Goal: Task Accomplishment & Management: Use online tool/utility

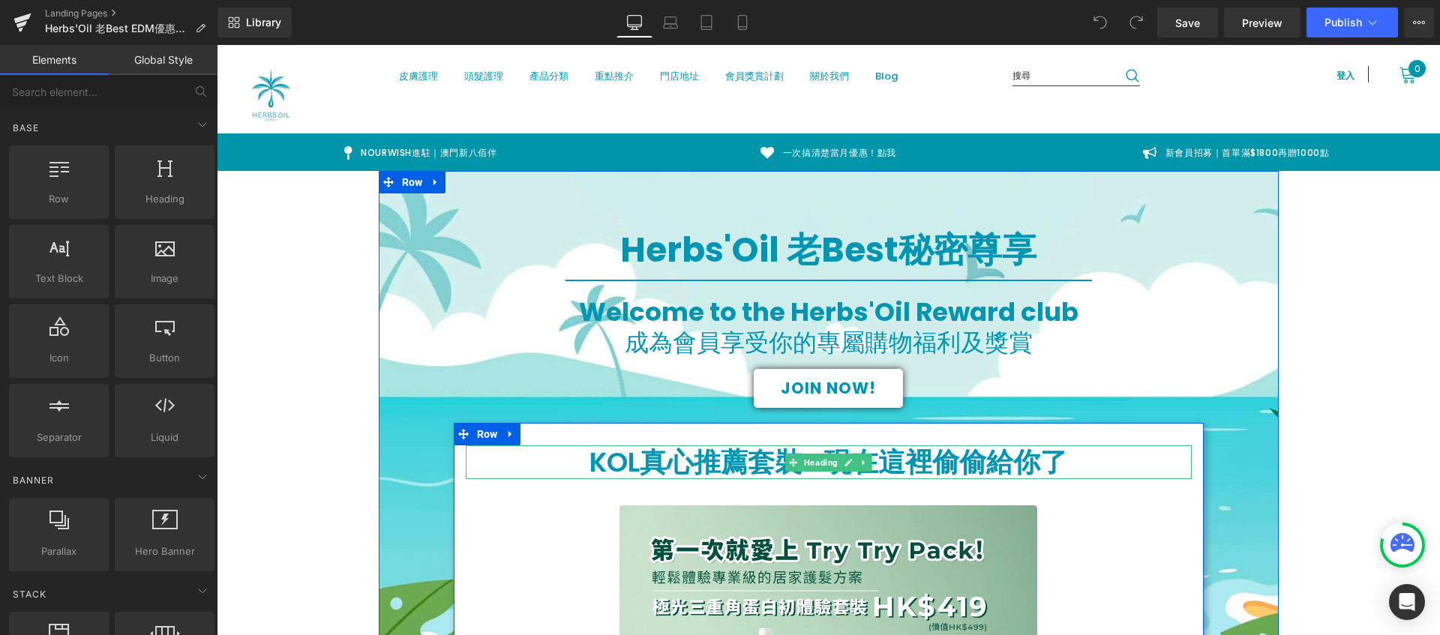
click at [1061, 464] on h1 "KOL真心推薦套裝...現在這裡偷偷給你了" at bounding box center [829, 463] width 726 height 34
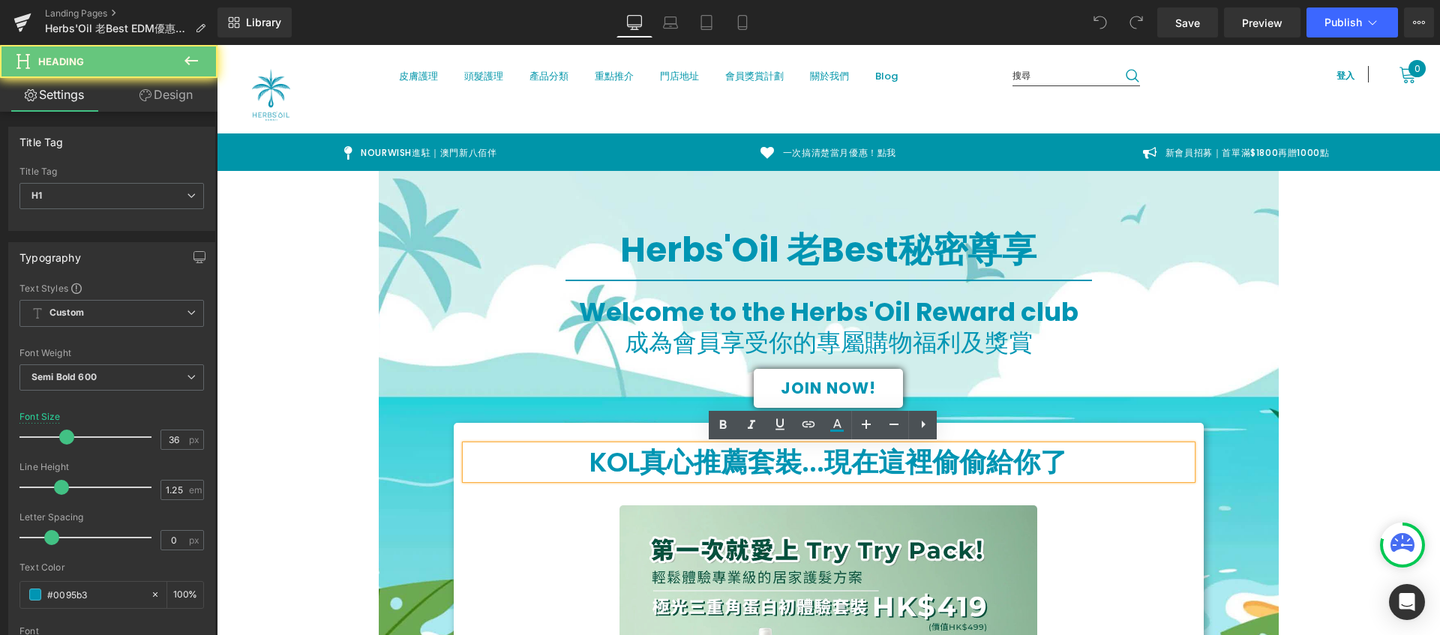
click at [1061, 464] on h1 "KOL真心推薦套裝...現在這裡偷偷給你了" at bounding box center [829, 463] width 726 height 34
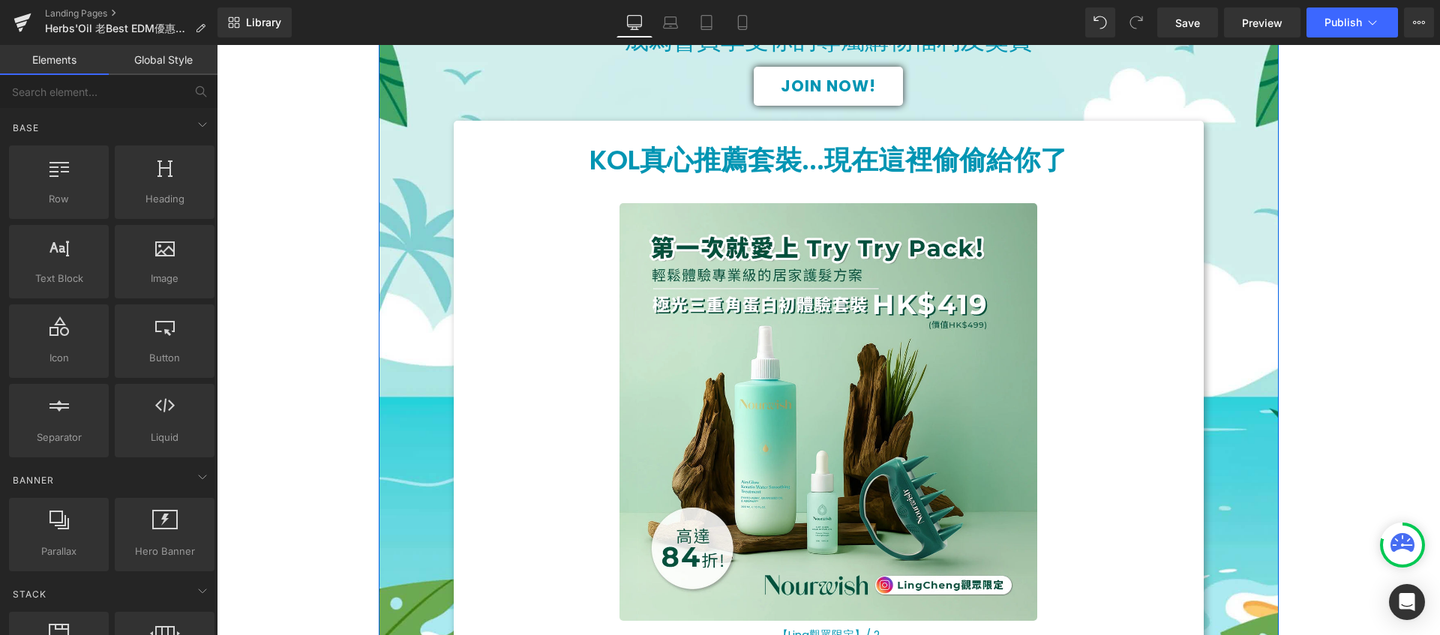
scroll to position [62, 0]
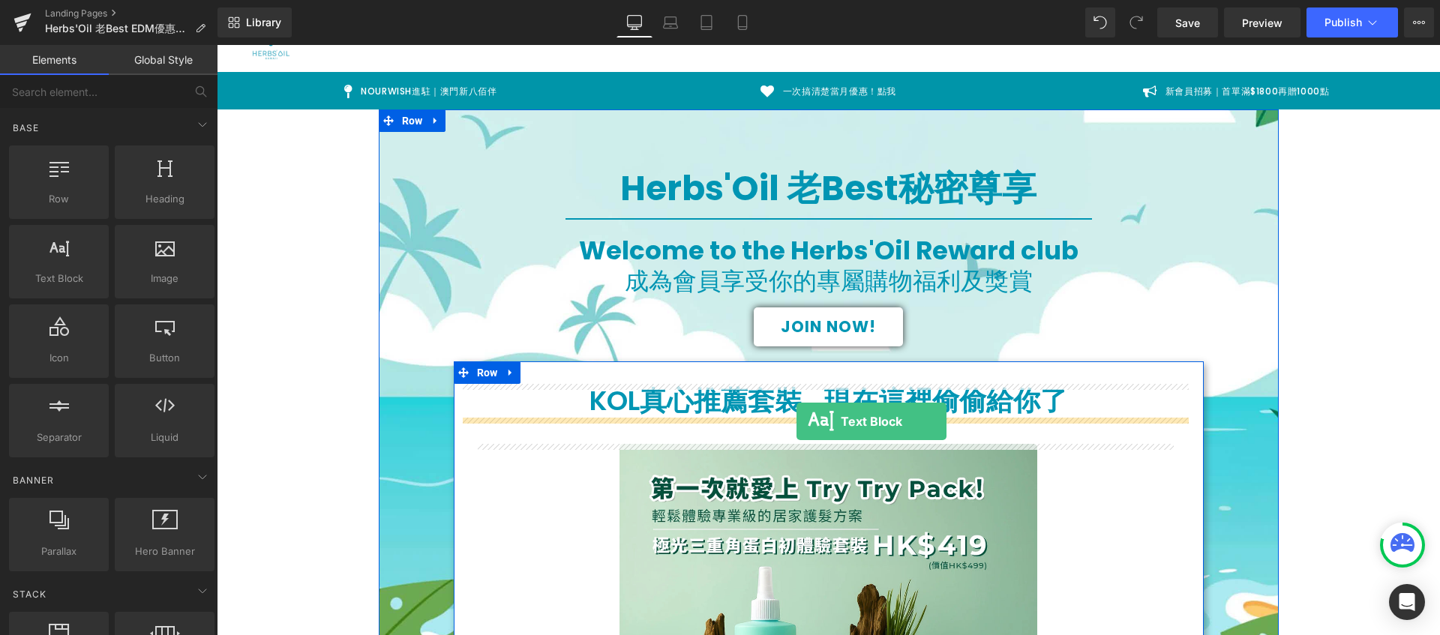
drag, startPoint x: 263, startPoint y: 317, endPoint x: 797, endPoint y: 422, distance: 544.2
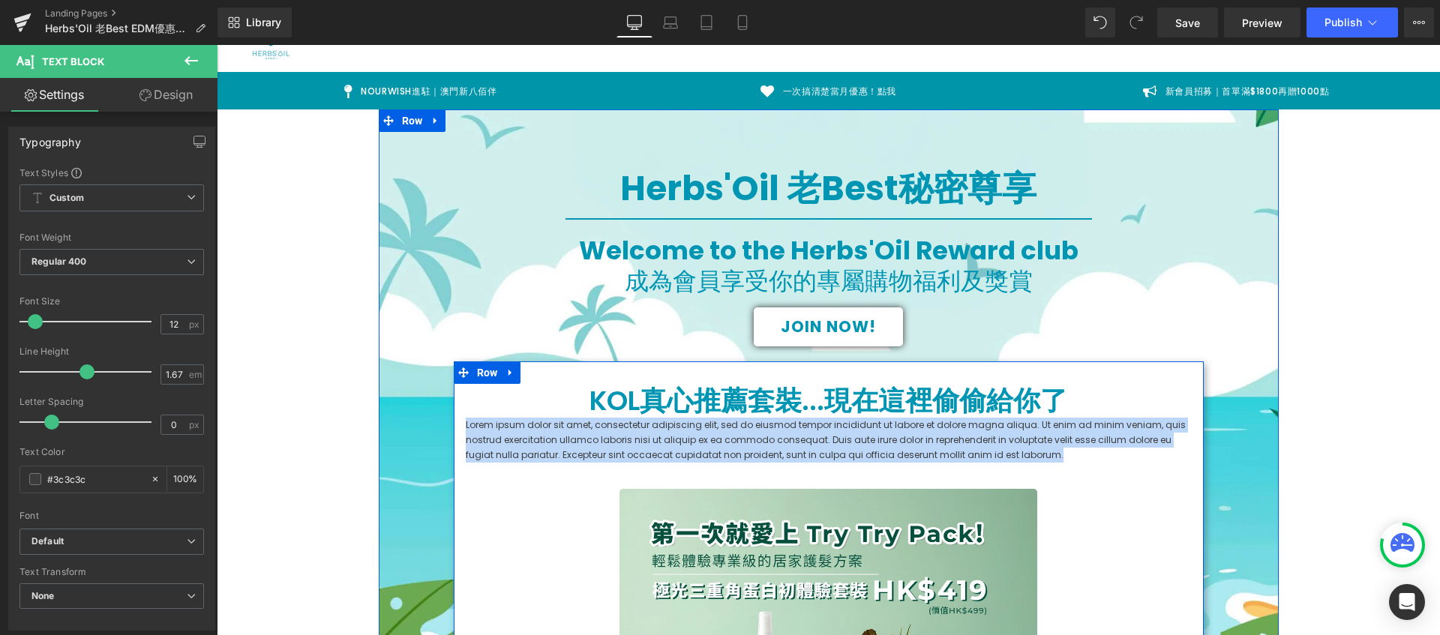
drag, startPoint x: 1023, startPoint y: 454, endPoint x: 454, endPoint y: 414, distance: 570.8
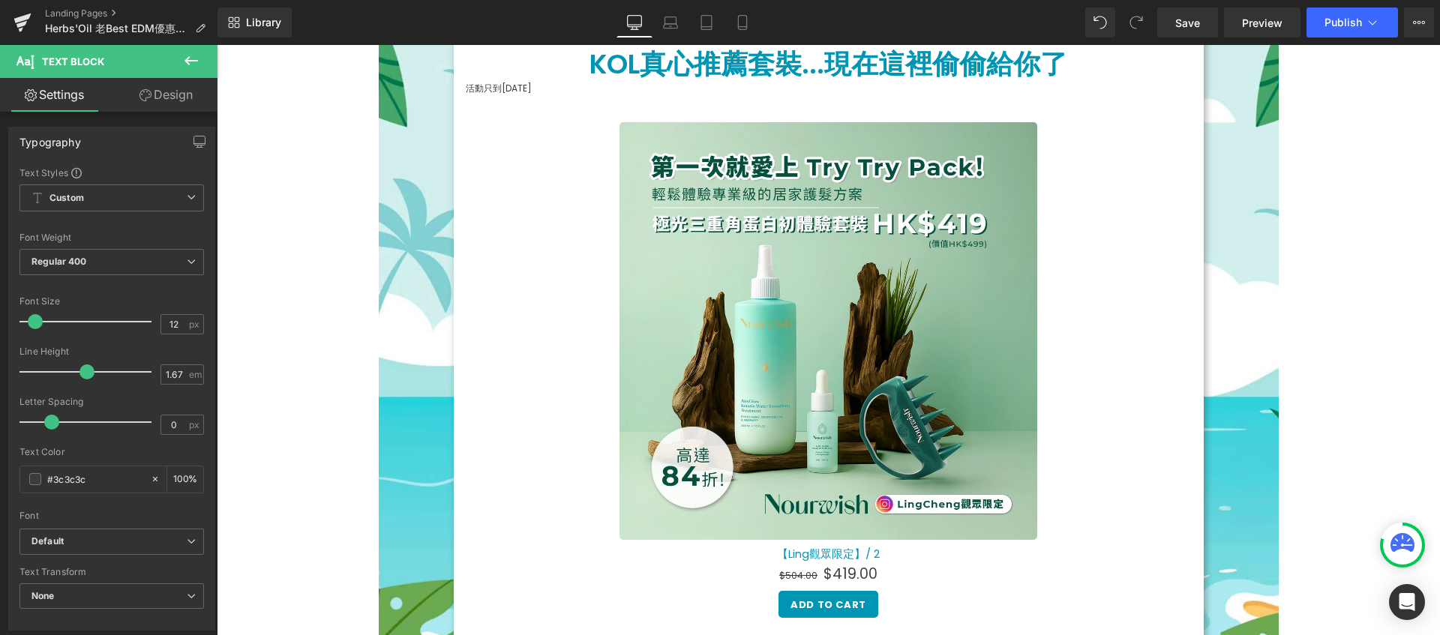
scroll to position [349, 0]
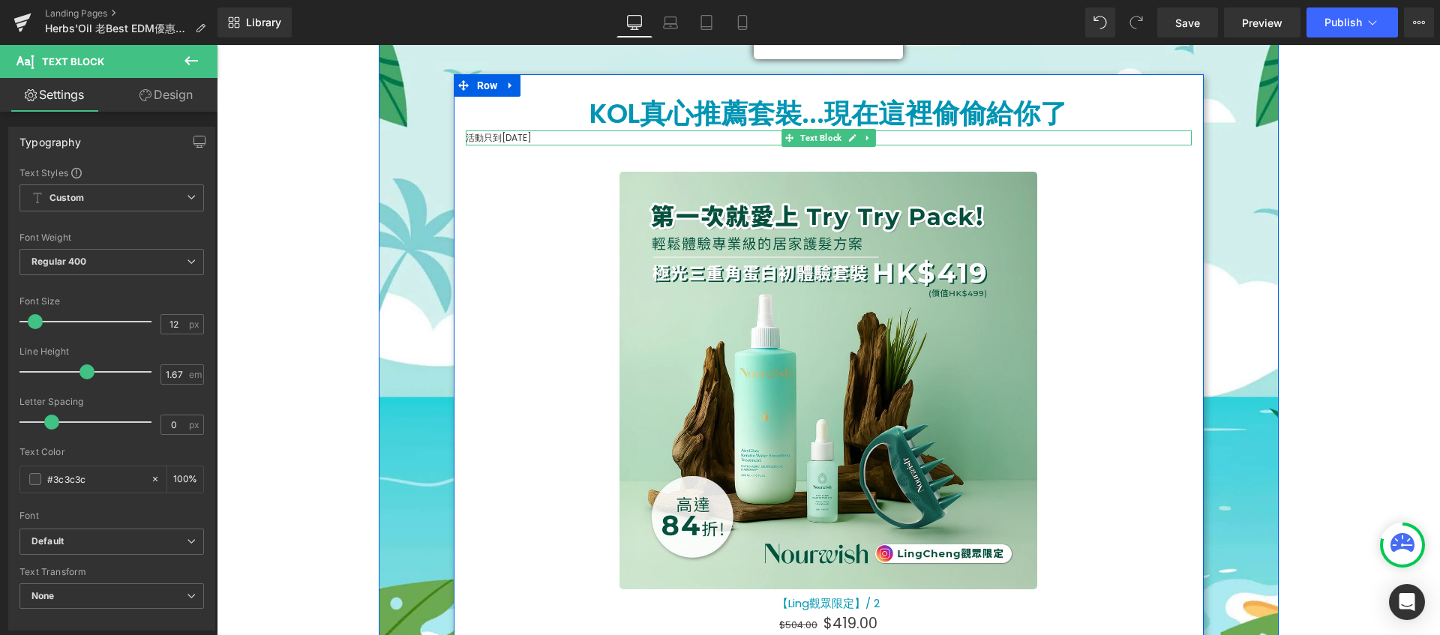
click at [546, 140] on p "活動只到[DATE]" at bounding box center [829, 138] width 726 height 15
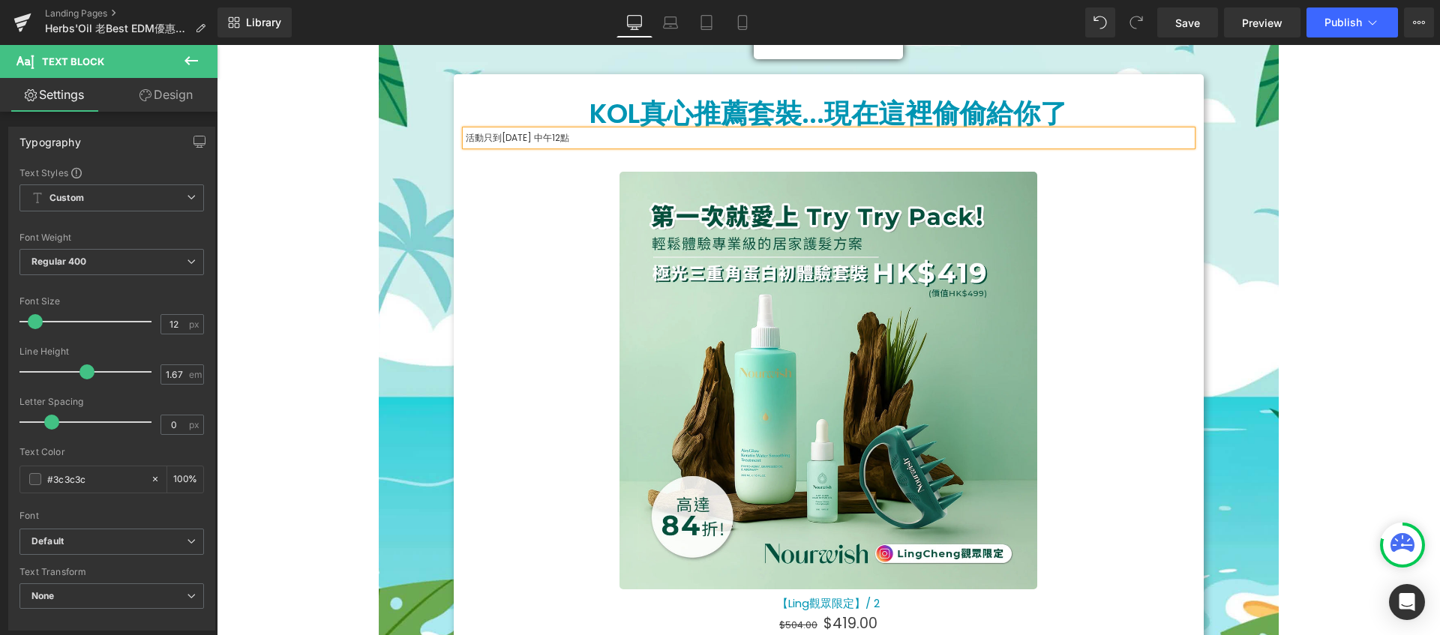
drag, startPoint x: 617, startPoint y: 140, endPoint x: 463, endPoint y: 134, distance: 154.6
click at [466, 134] on p "活動只到[DATE] 中午12點" at bounding box center [829, 138] width 726 height 15
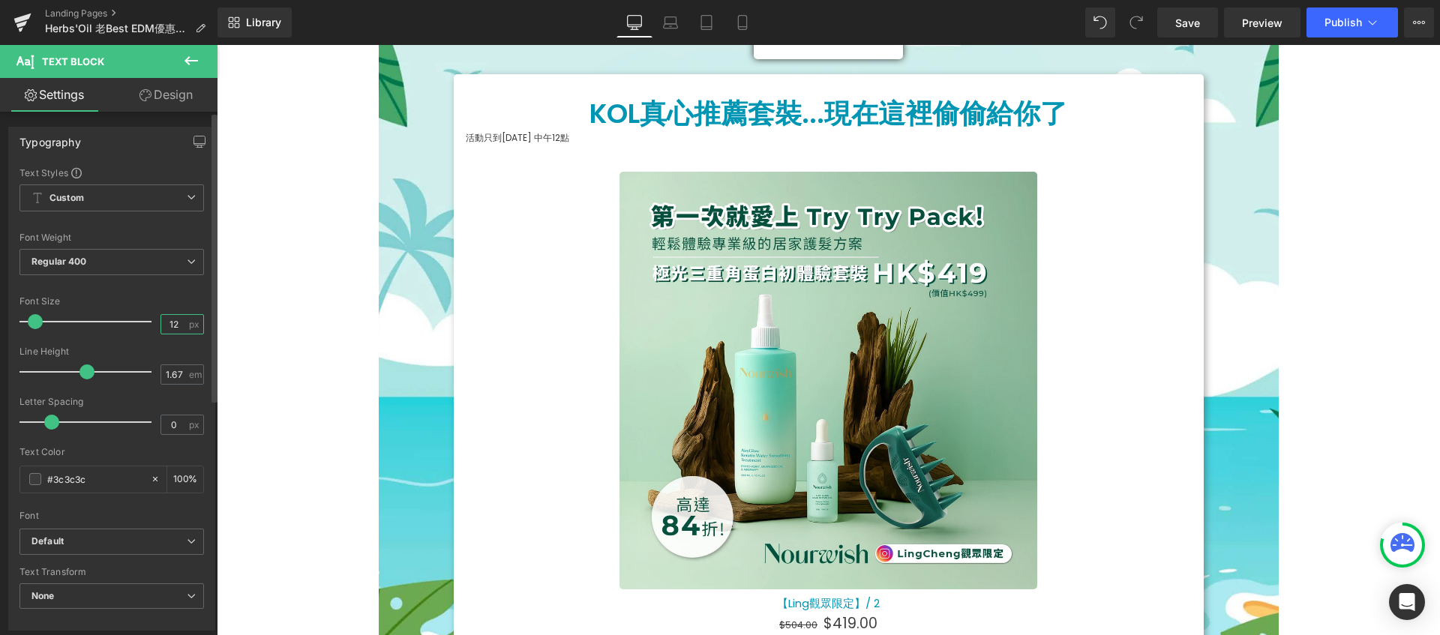
click at [171, 326] on input "12" at bounding box center [174, 324] width 26 height 19
type input "20"
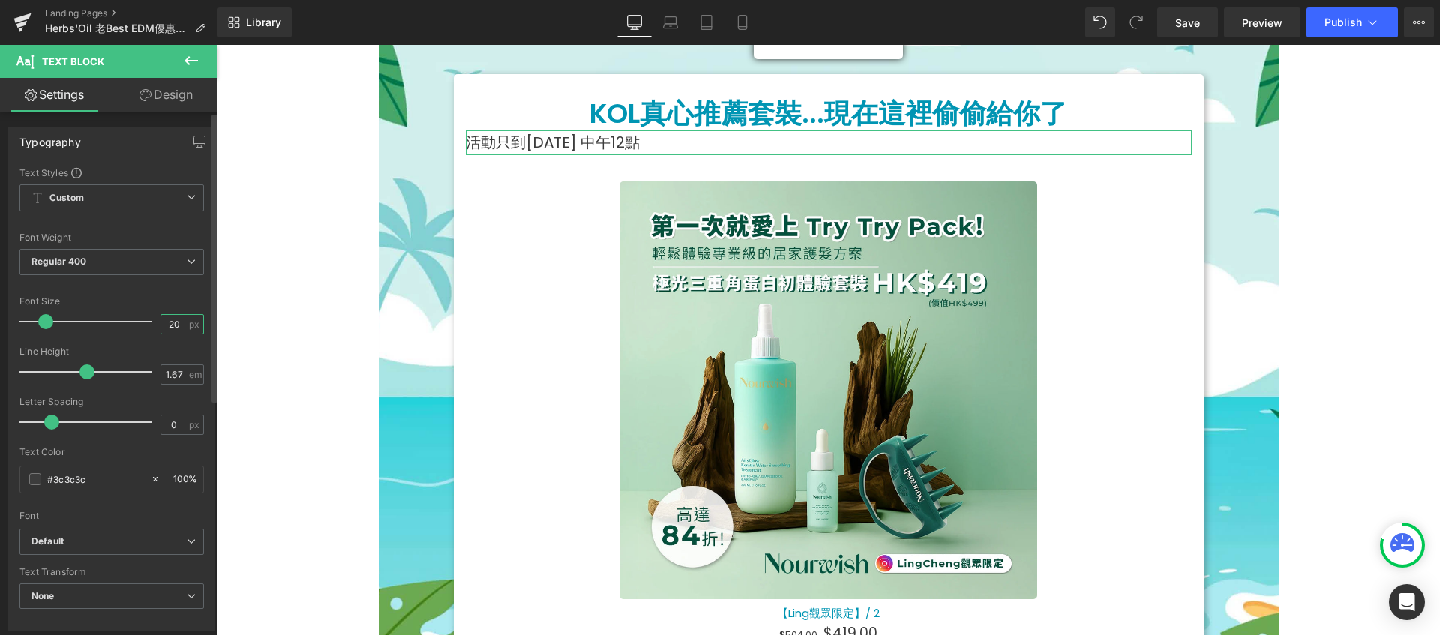
scroll to position [251, 0]
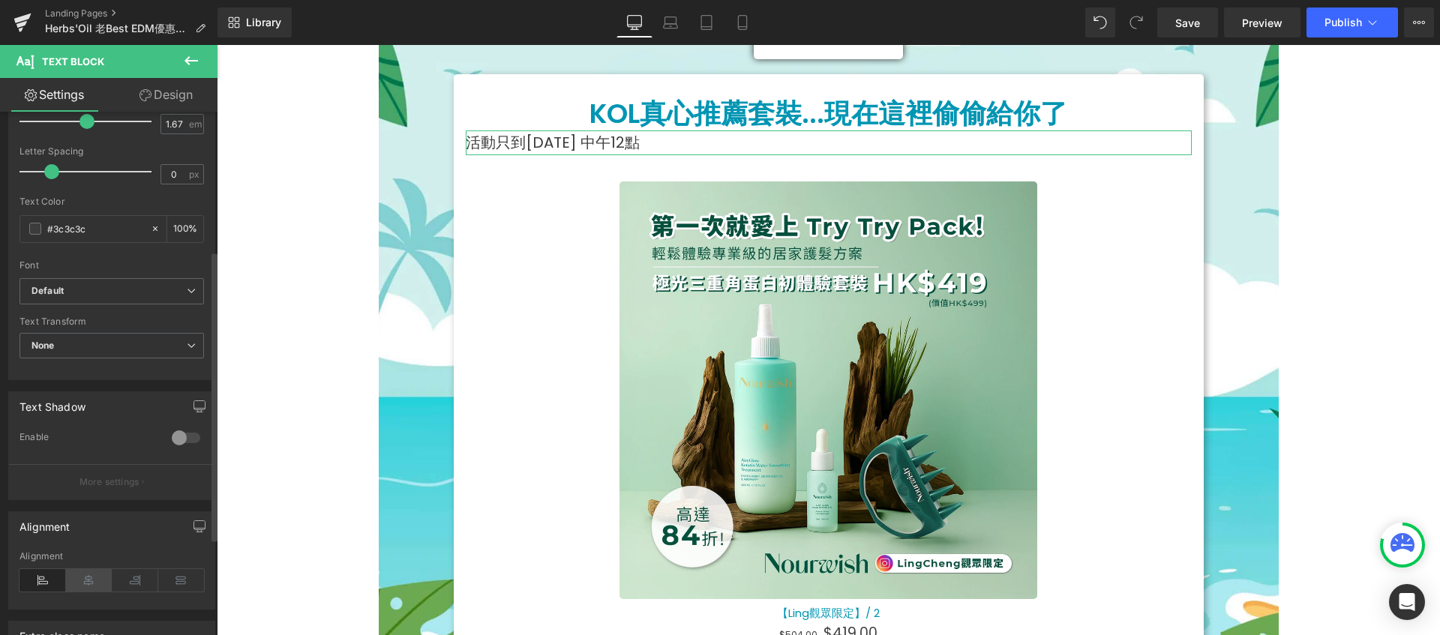
click at [79, 573] on icon at bounding box center [89, 580] width 47 height 23
click at [197, 97] on link "Design" at bounding box center [166, 95] width 109 height 34
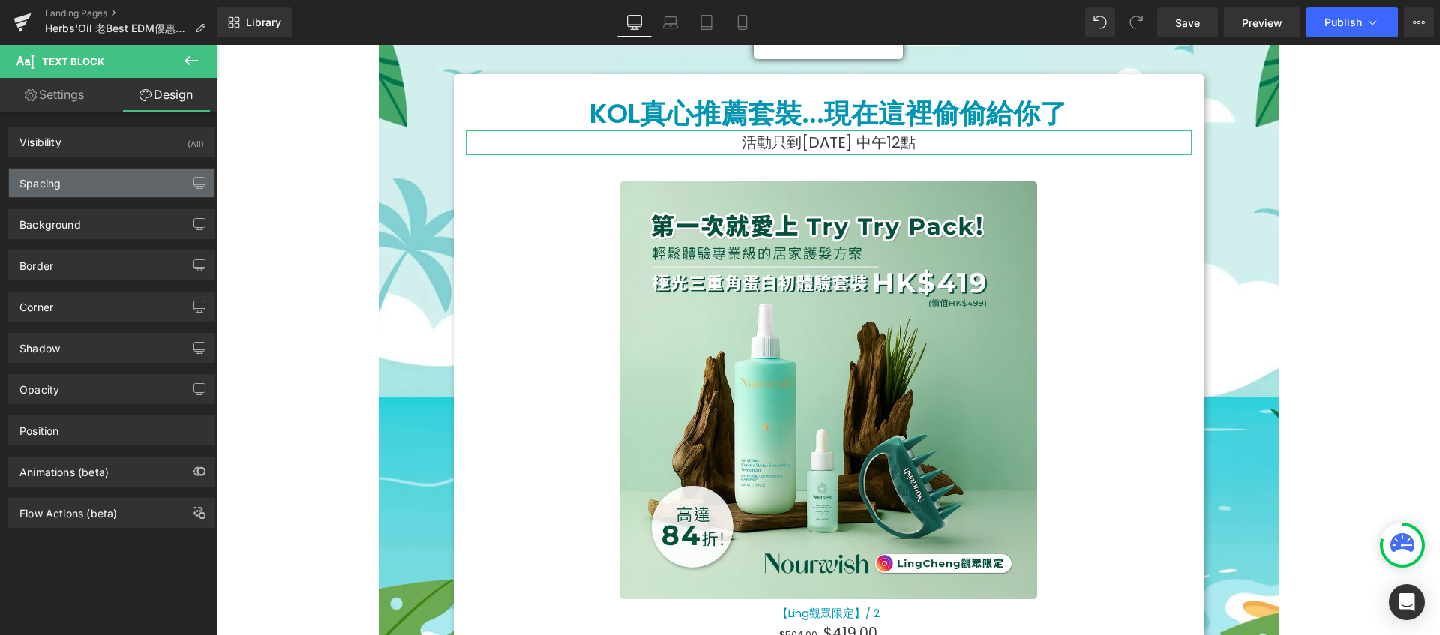
click at [104, 196] on div "Spacing" at bounding box center [112, 183] width 206 height 29
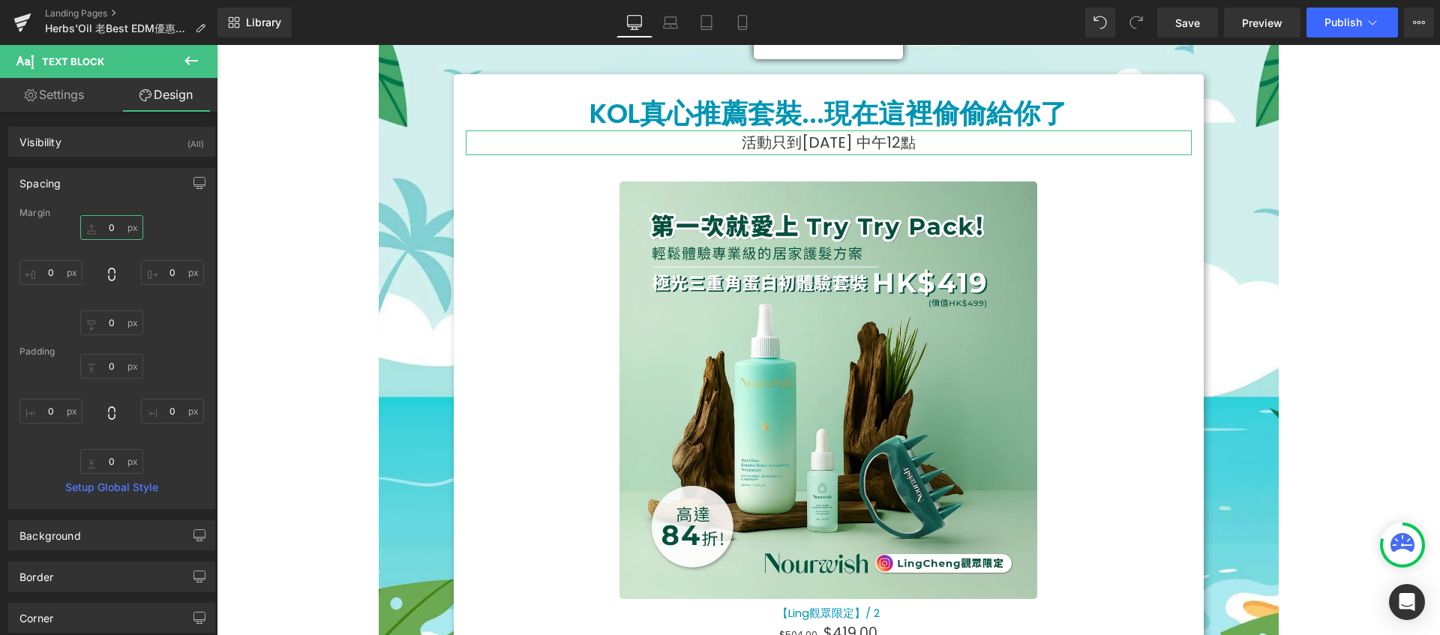
click at [111, 234] on input "0" at bounding box center [111, 227] width 63 height 25
type input "１"
type input "１１"
type input "10"
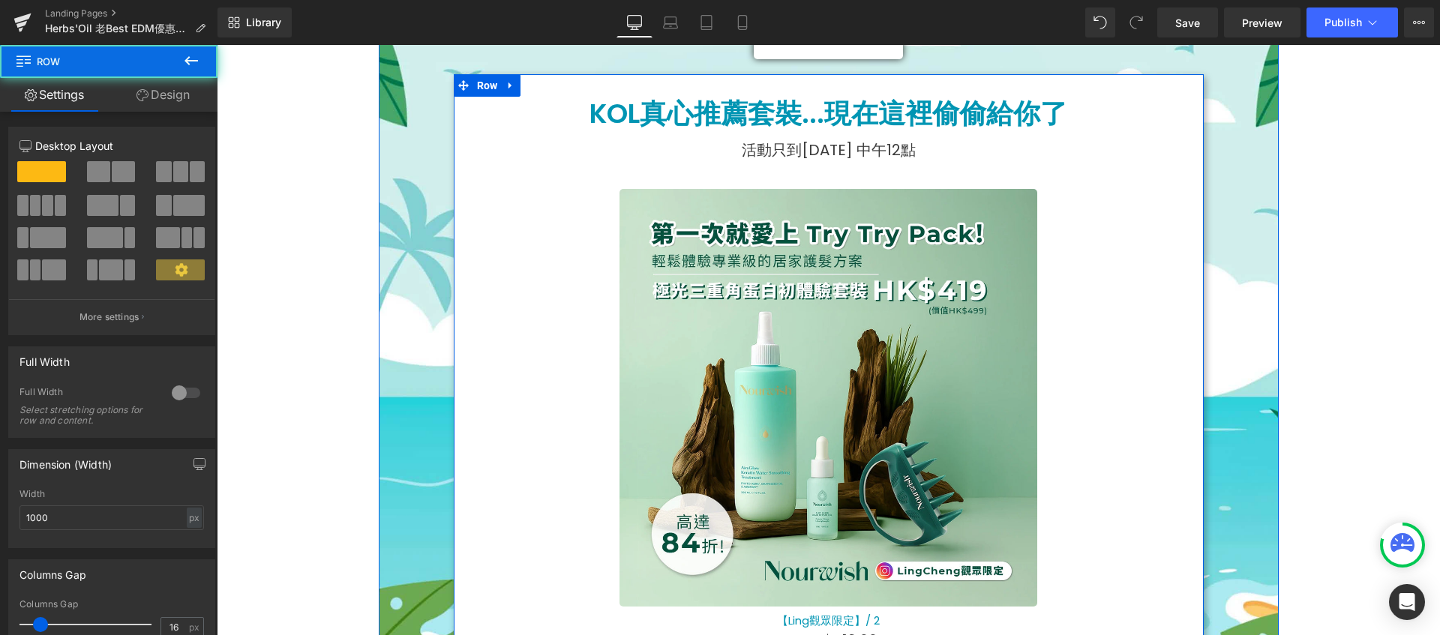
click at [1186, 123] on div "KOL真心推薦套裝...現在這裡偷偷給你了 Heading 活動只到[DATE] 中午12點 Text Block Sale Off (P) Image 【L…" at bounding box center [829, 402] width 750 height 611
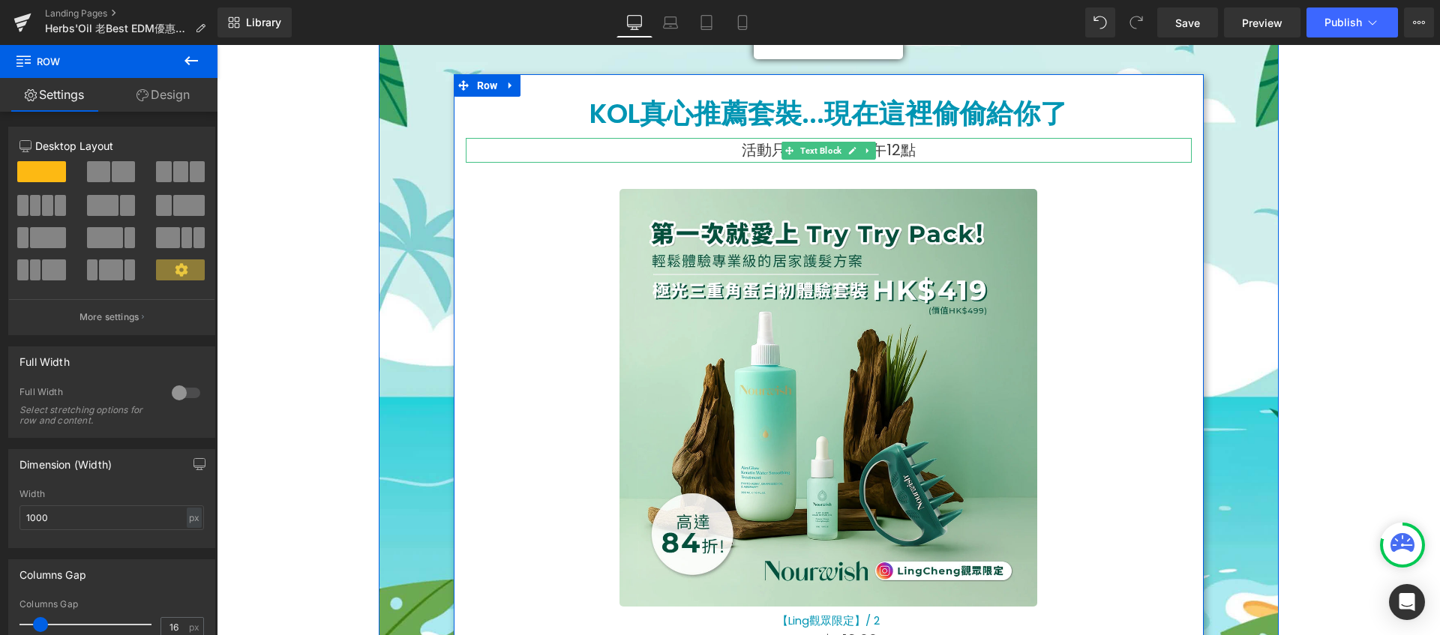
click at [956, 145] on p "活動只到[DATE] 中午12點" at bounding box center [829, 150] width 726 height 25
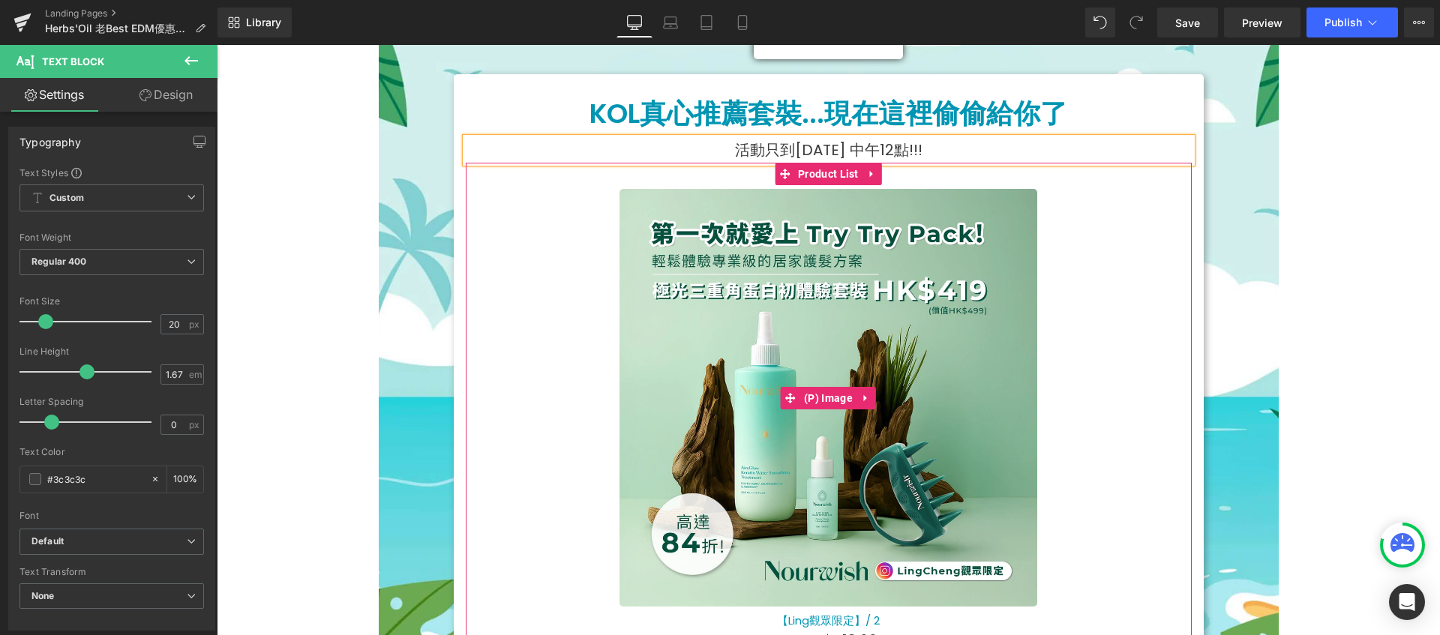
click at [1109, 192] on div "Sale Off" at bounding box center [829, 398] width 696 height 418
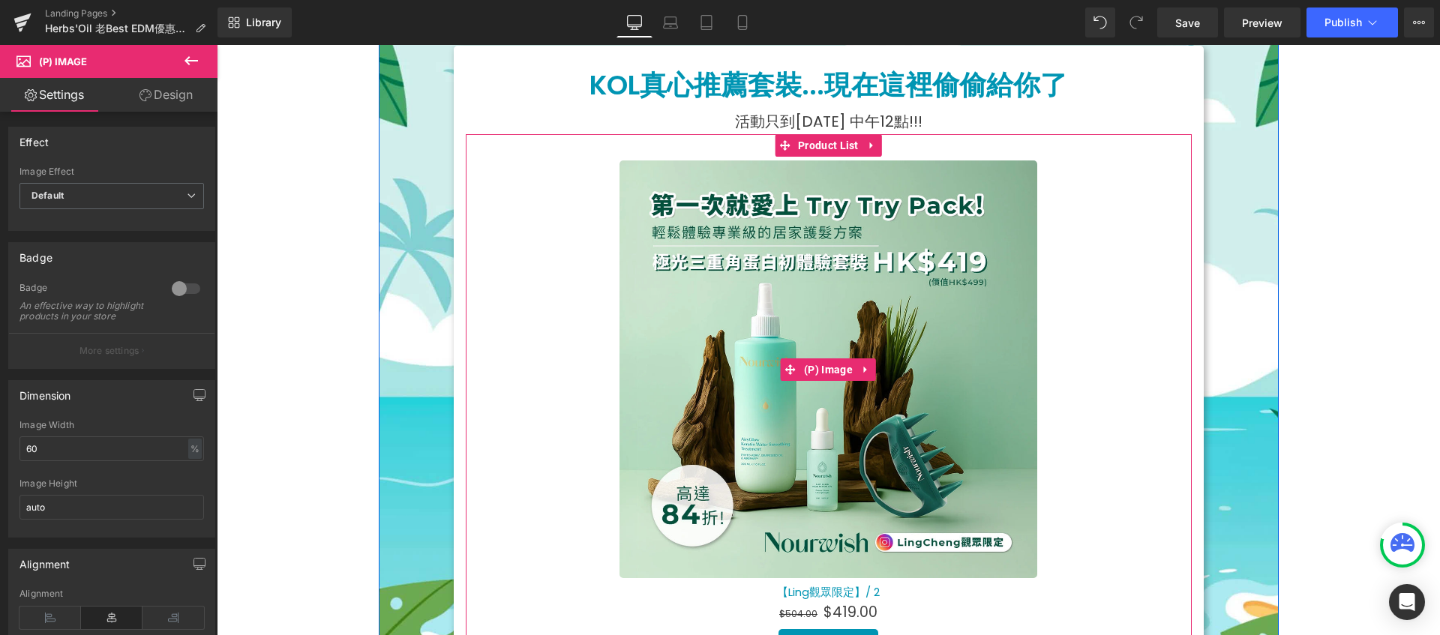
scroll to position [136, 0]
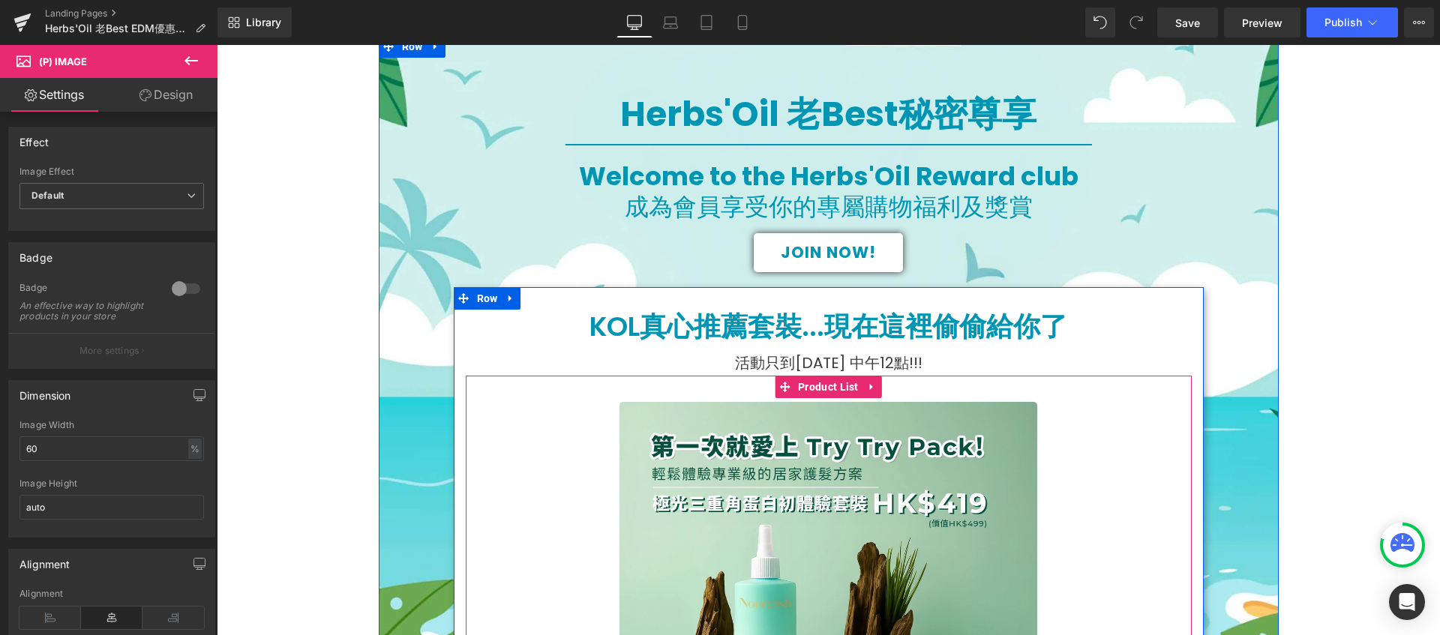
click at [833, 380] on span "Product List" at bounding box center [828, 387] width 68 height 23
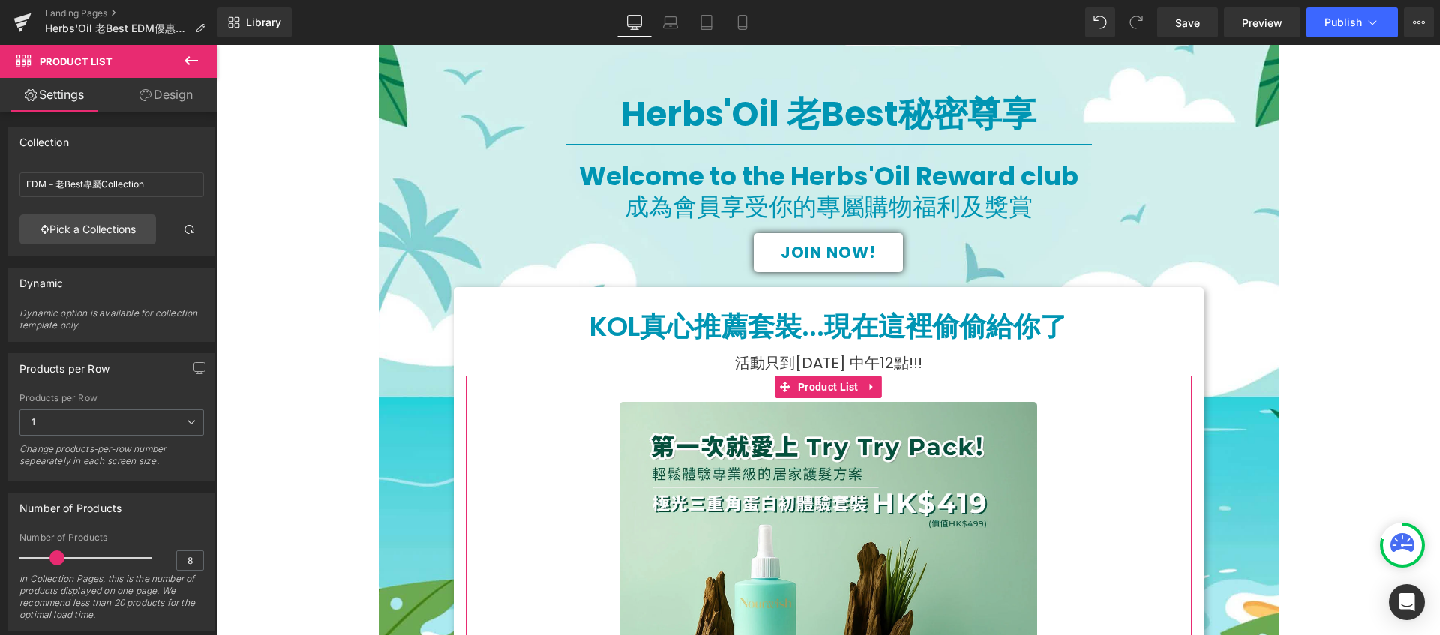
click at [152, 104] on link "Design" at bounding box center [166, 95] width 109 height 34
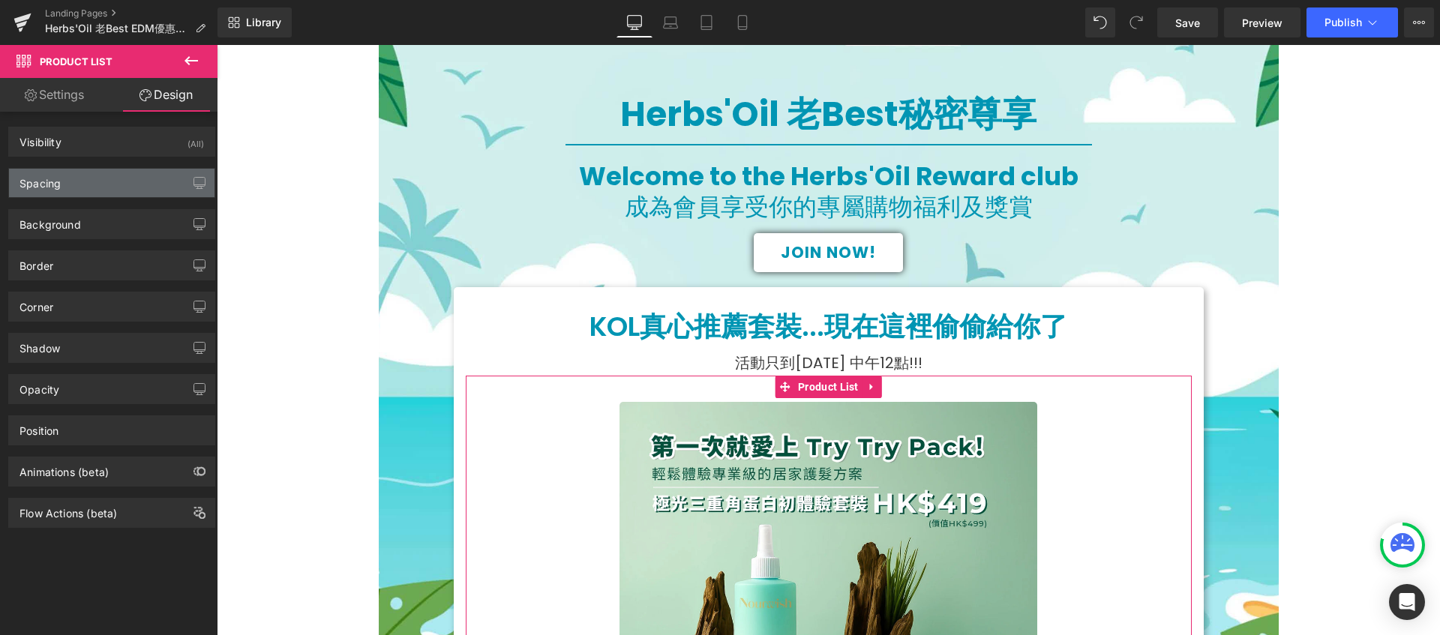
click at [108, 189] on div "Spacing" at bounding box center [112, 183] width 206 height 29
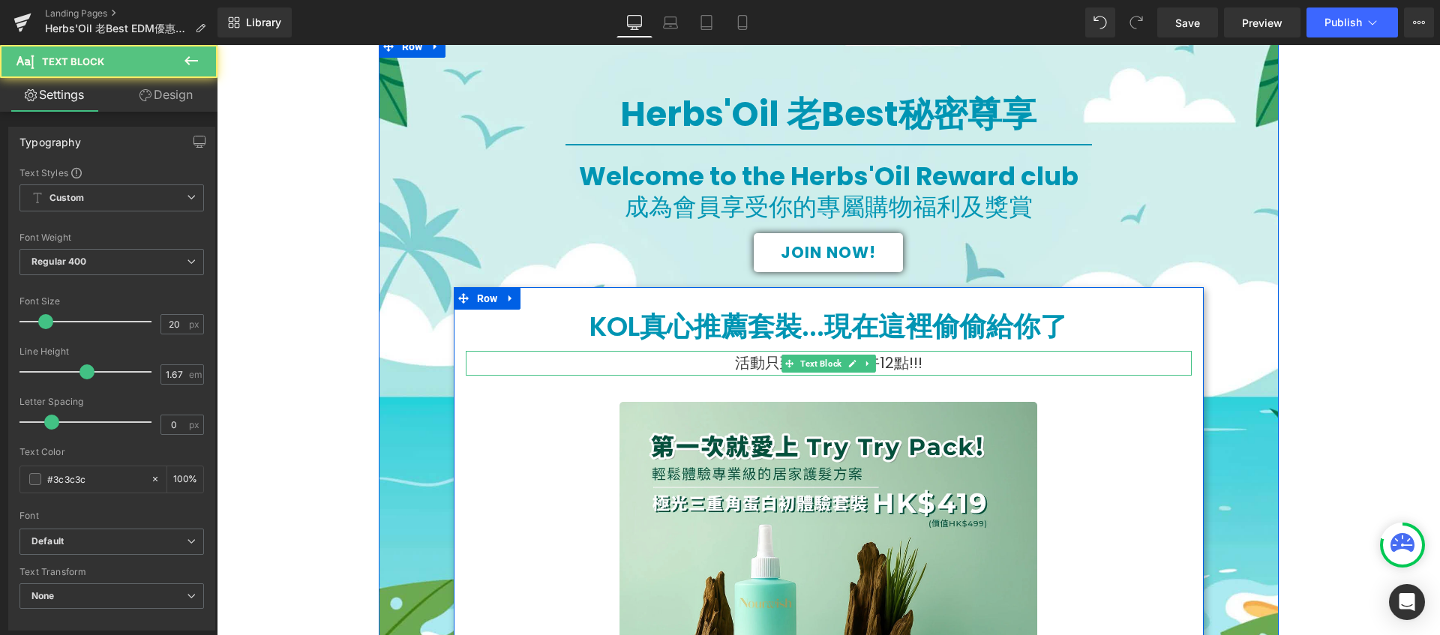
click at [977, 362] on p "活動只到[DATE] 中午12點!!!" at bounding box center [829, 363] width 726 height 25
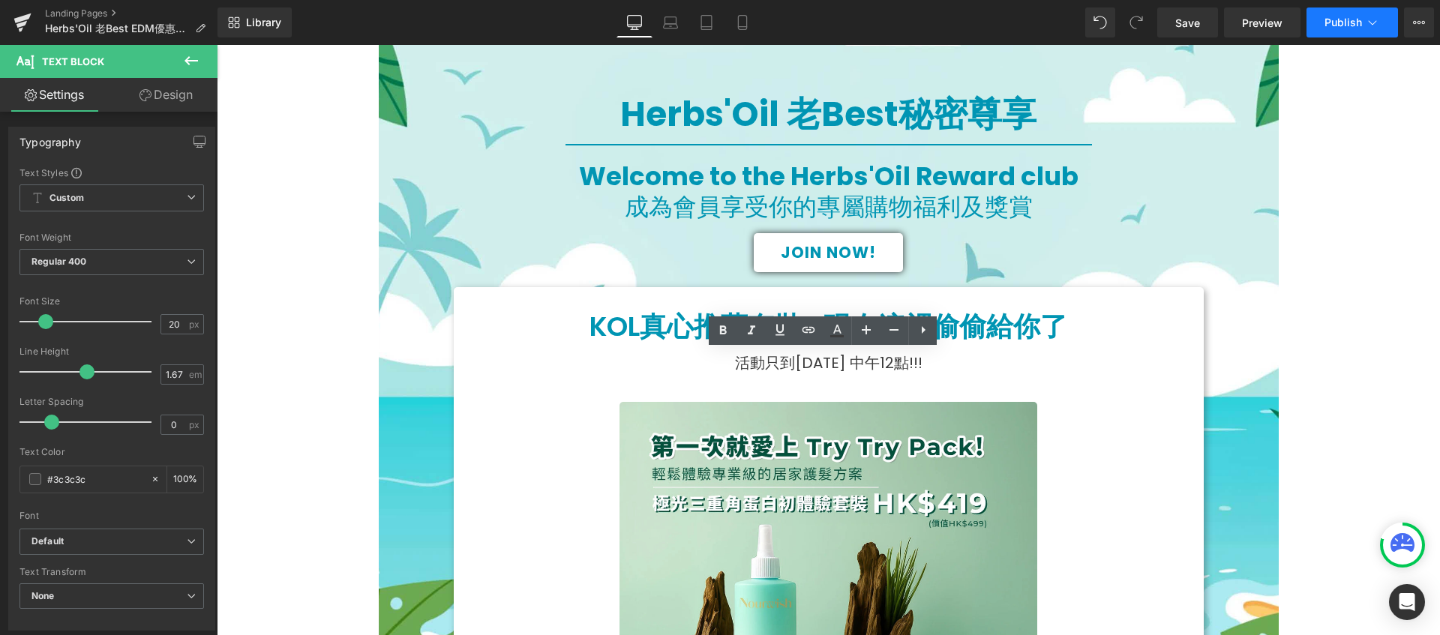
click at [1354, 26] on span "Publish" at bounding box center [1344, 23] width 38 height 12
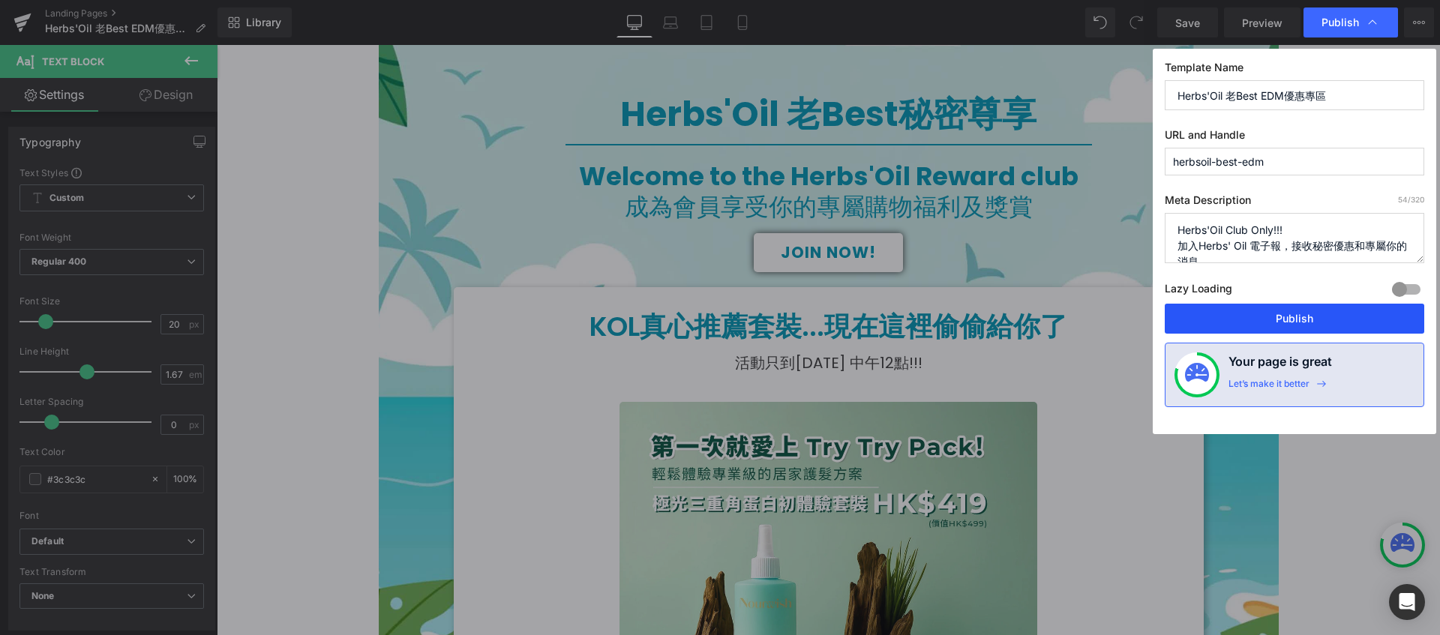
click at [1274, 328] on button "Publish" at bounding box center [1295, 319] width 260 height 30
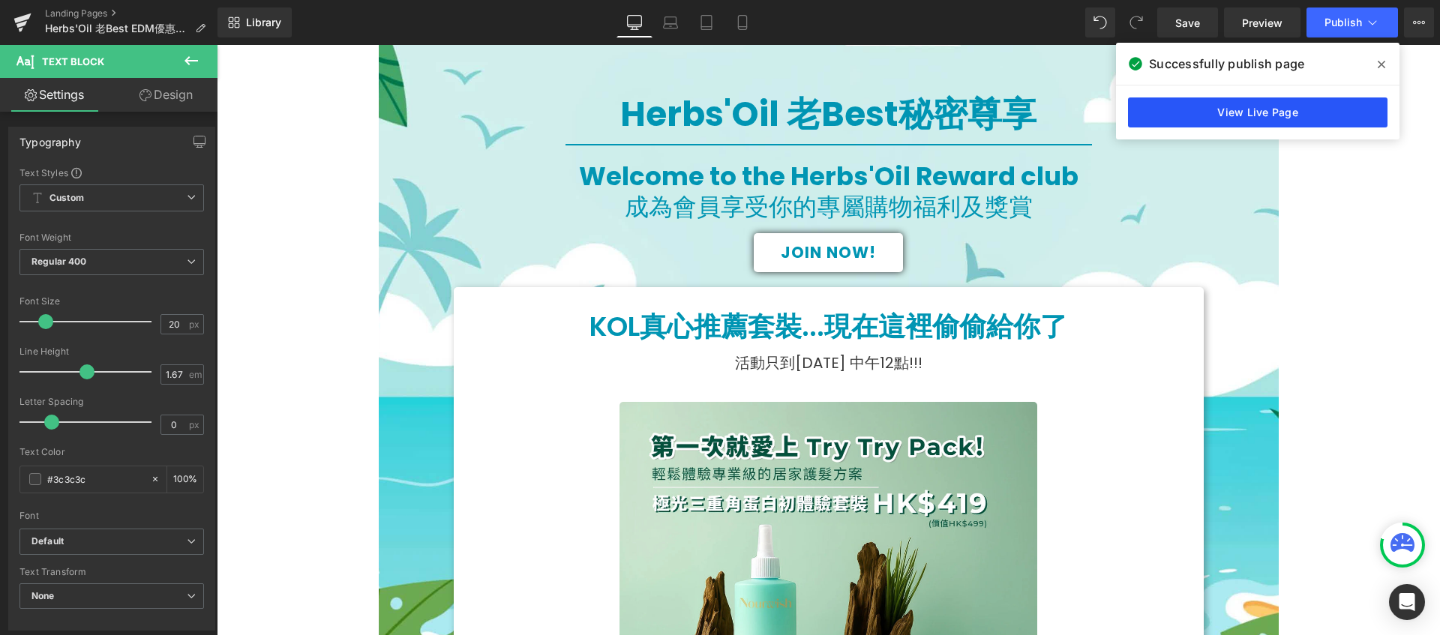
click at [1341, 118] on link "View Live Page" at bounding box center [1258, 113] width 260 height 30
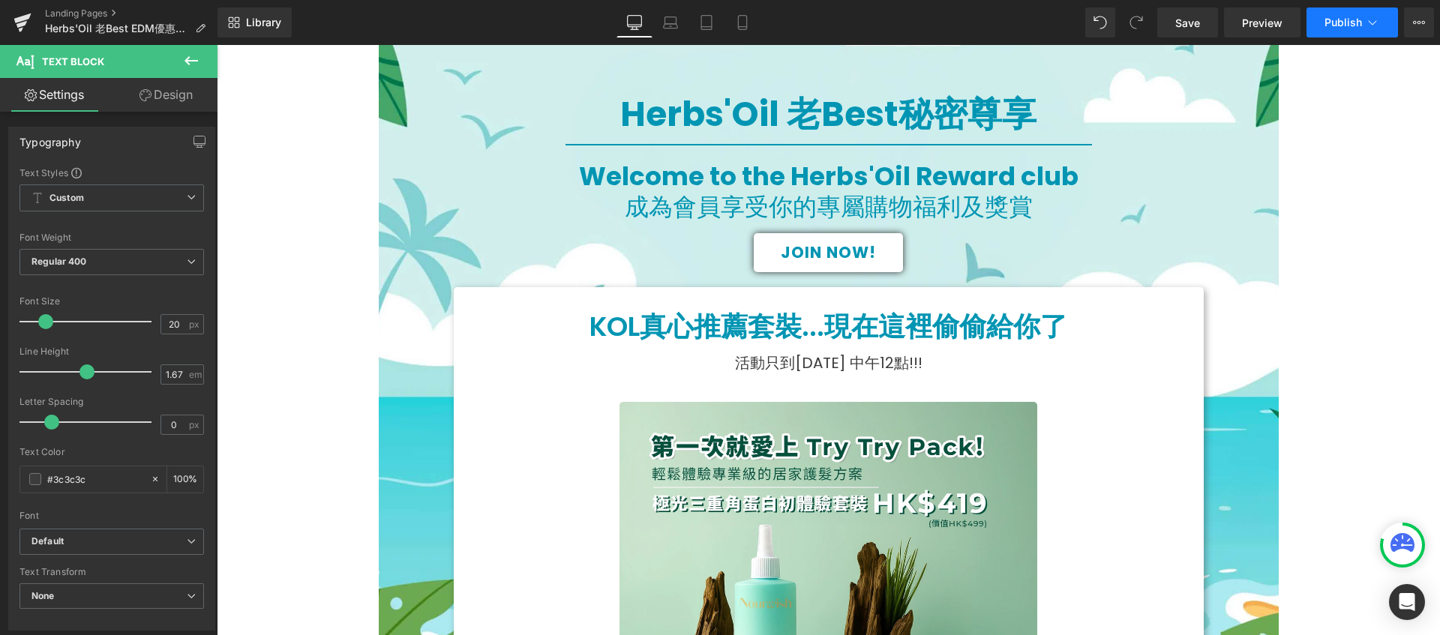
click at [1370, 25] on icon at bounding box center [1372, 22] width 15 height 15
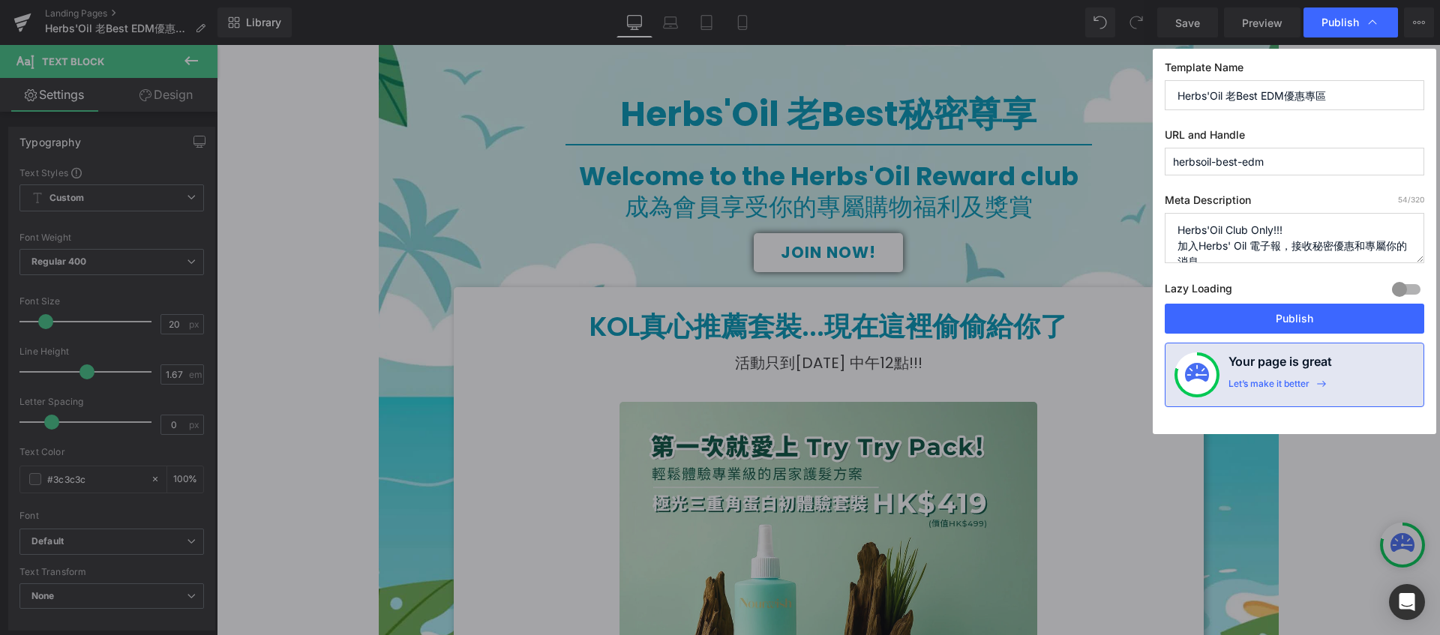
scroll to position [16, 0]
click at [1336, 28] on span "Publish" at bounding box center [1341, 23] width 38 height 14
